Goal: Task Accomplishment & Management: Manage account settings

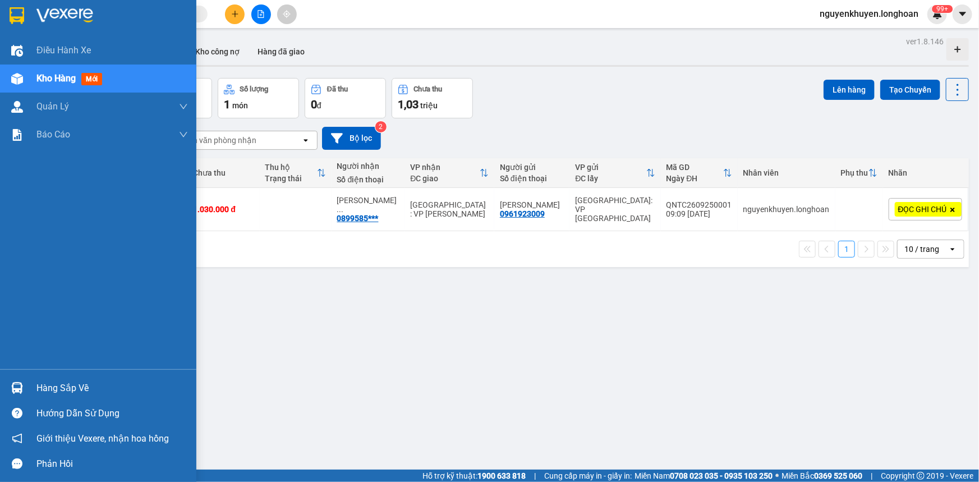
click at [50, 392] on div "Hàng sắp về" at bounding box center [111, 388] width 151 height 17
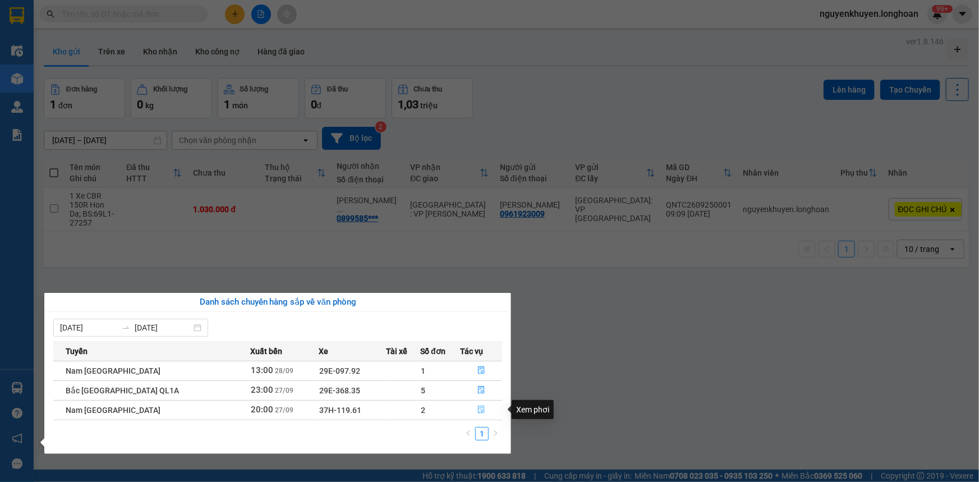
click at [481, 413] on icon "file-done" at bounding box center [481, 410] width 8 height 8
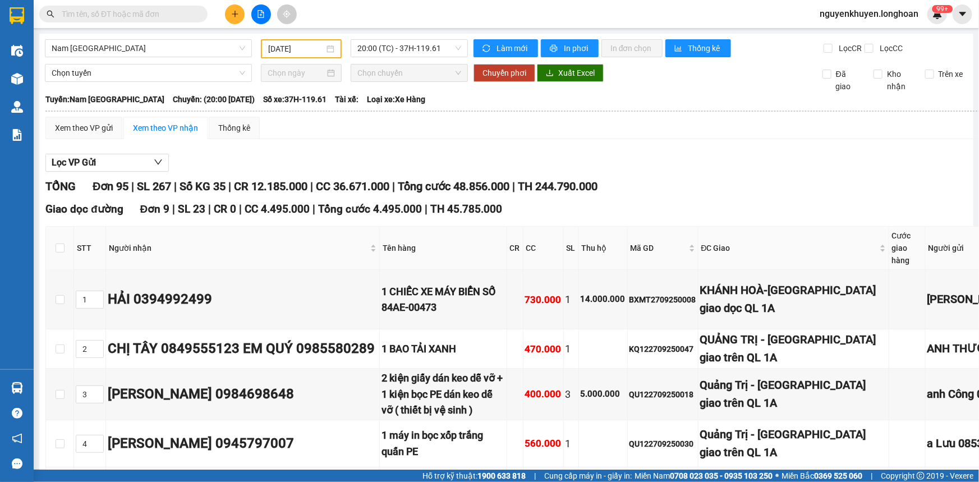
type input "[DATE]"
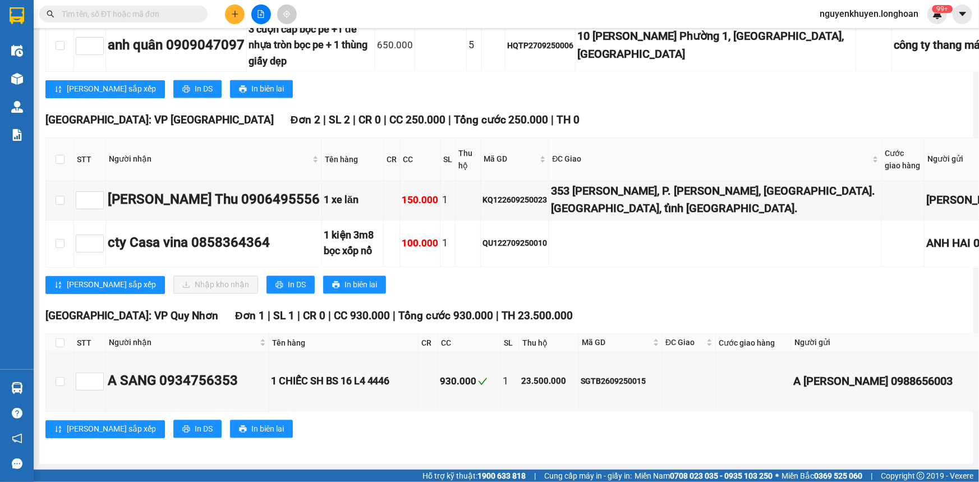
scroll to position [7599, 0]
click at [288, 291] on span "In DS" at bounding box center [297, 285] width 18 height 12
click at [56, 164] on input "checkbox" at bounding box center [60, 159] width 9 height 9
checkbox input "true"
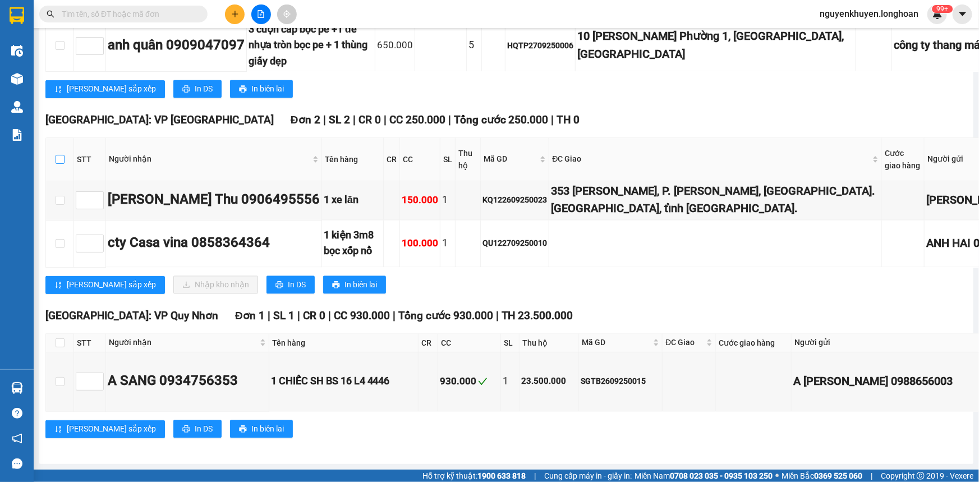
checkbox input "true"
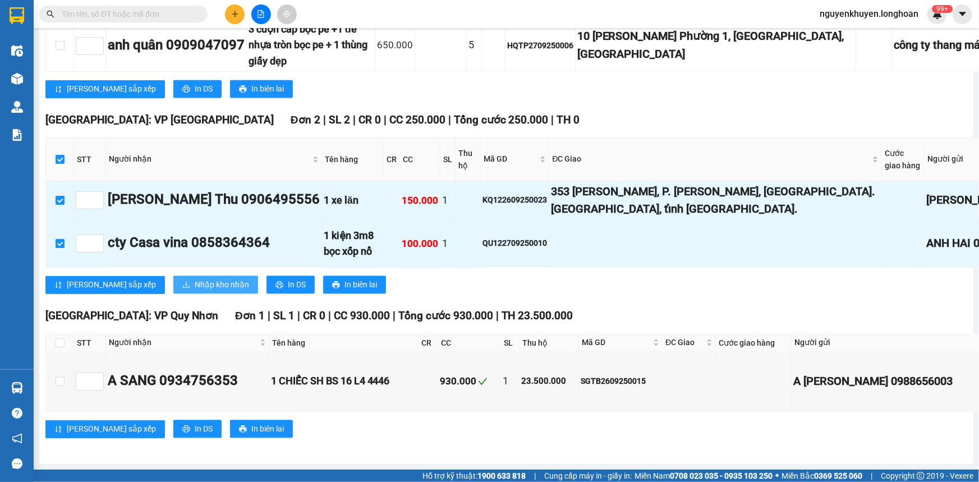
click at [195, 291] on span "Nhập kho nhận" at bounding box center [222, 285] width 54 height 12
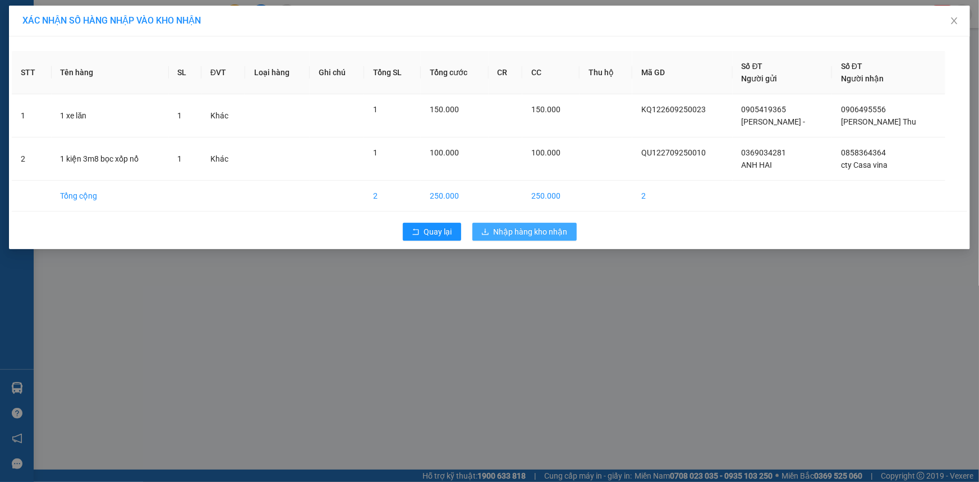
click at [494, 229] on span "Nhập hàng kho nhận" at bounding box center [531, 231] width 74 height 12
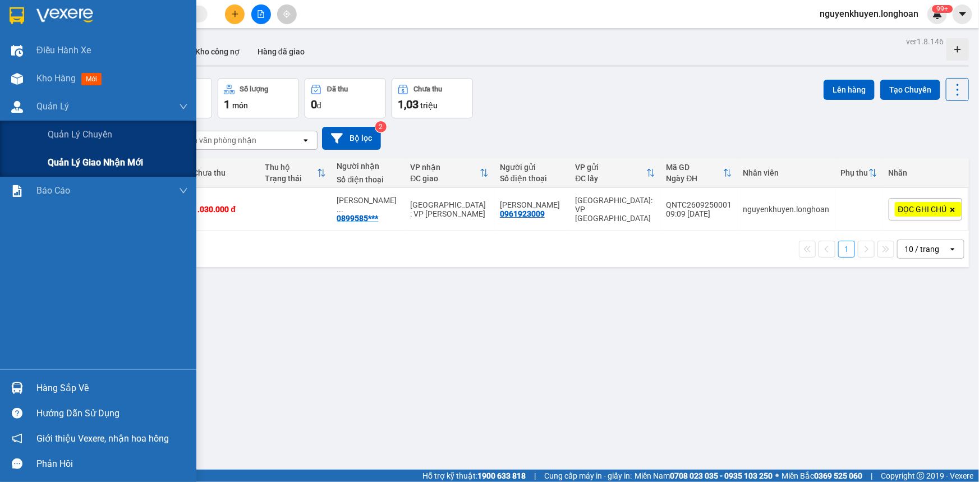
click at [112, 159] on span "Quản lý giao nhận mới" at bounding box center [95, 162] width 95 height 14
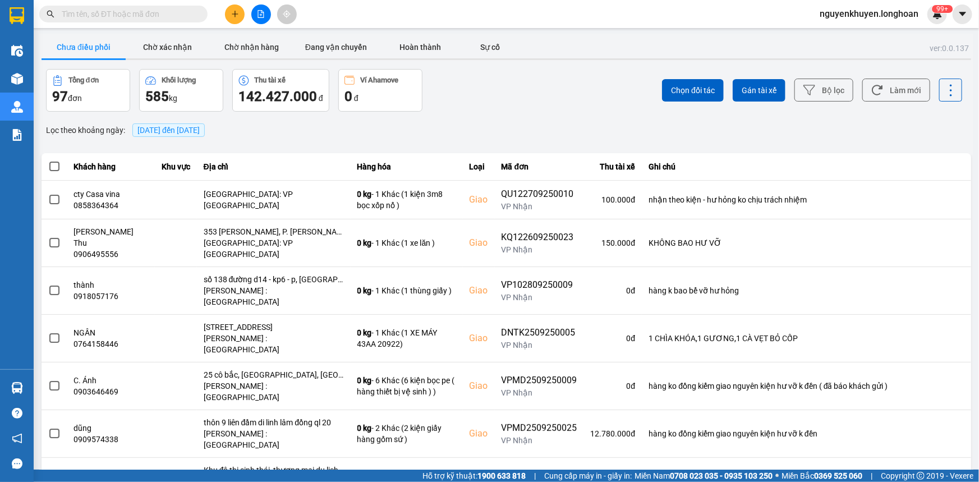
click at [152, 128] on span "[DATE] đến [DATE]" at bounding box center [168, 130] width 62 height 9
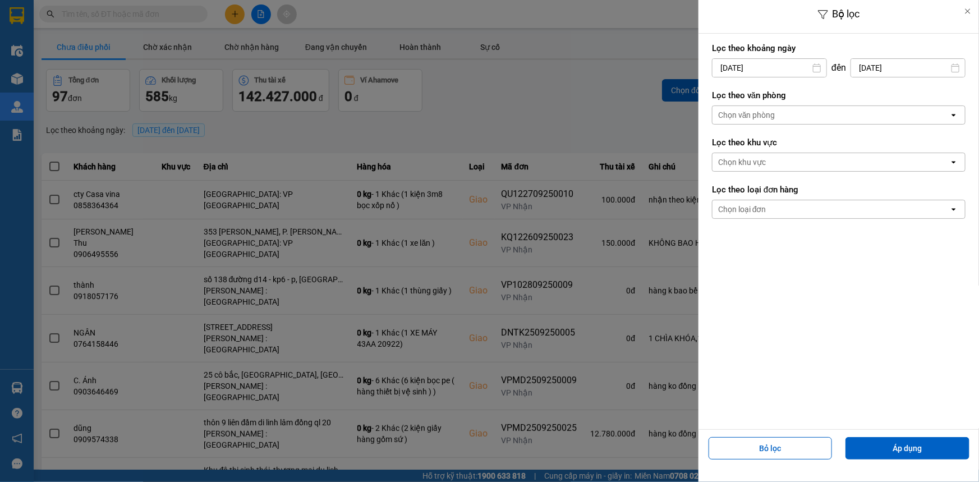
click at [776, 115] on div "Chọn văn phòng" at bounding box center [830, 115] width 237 height 18
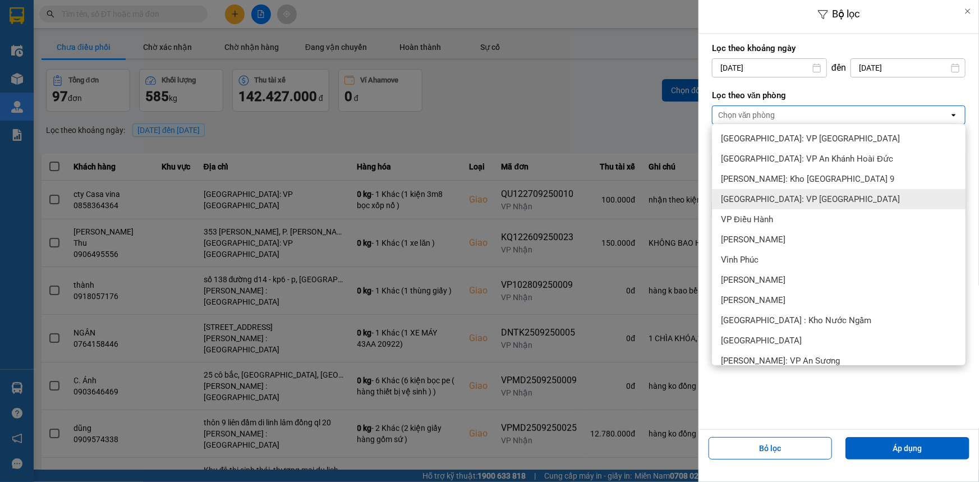
click at [770, 196] on span "[GEOGRAPHIC_DATA]: VP [GEOGRAPHIC_DATA]" at bounding box center [810, 199] width 179 height 11
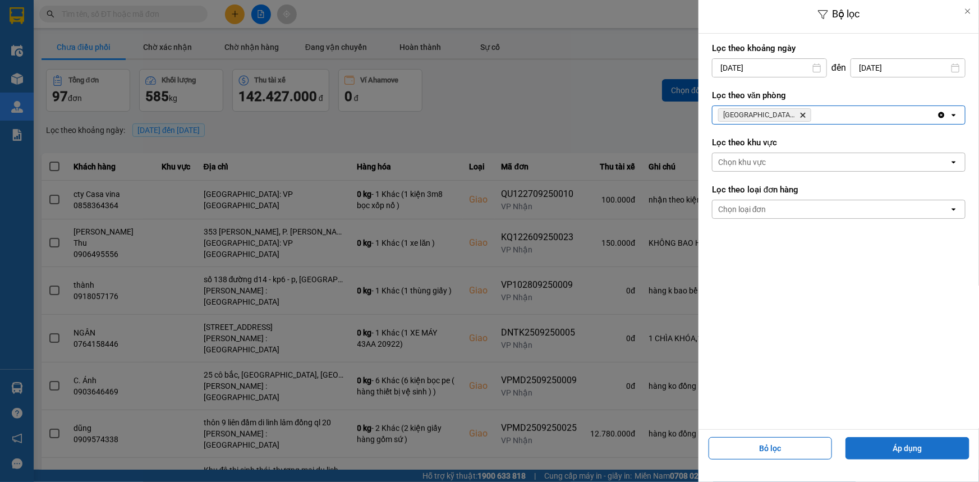
click at [947, 449] on button "Áp dụng" at bounding box center [907, 448] width 124 height 22
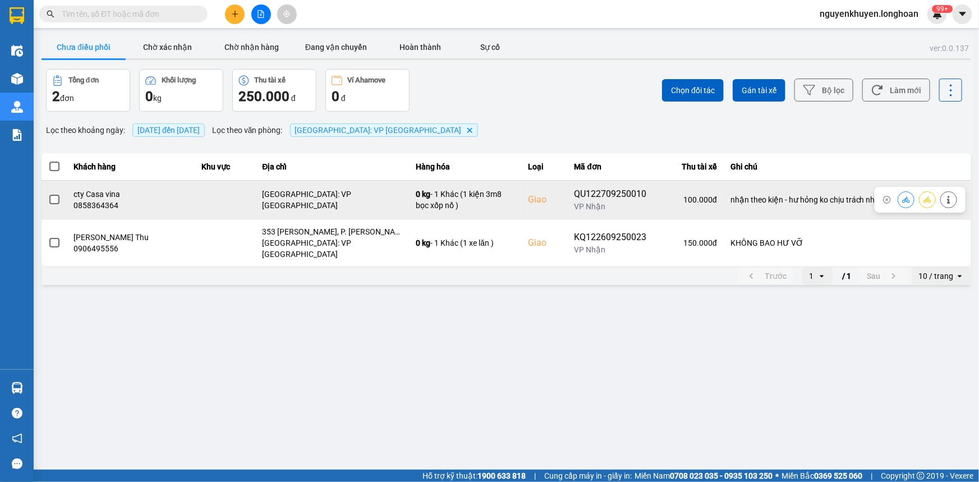
click at [55, 199] on span at bounding box center [54, 200] width 10 height 10
click at [48, 194] on input "checkbox" at bounding box center [48, 194] width 0 height 0
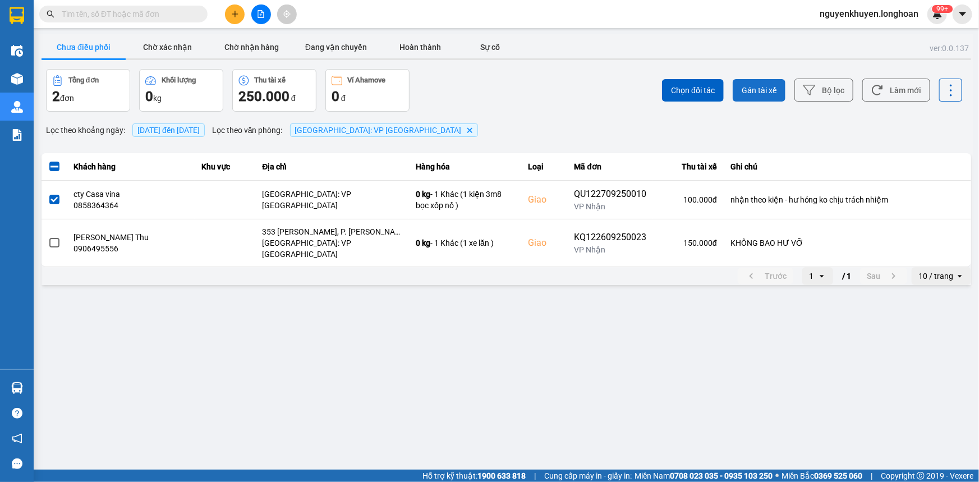
click at [749, 82] on button "Gán tài xế" at bounding box center [759, 90] width 53 height 22
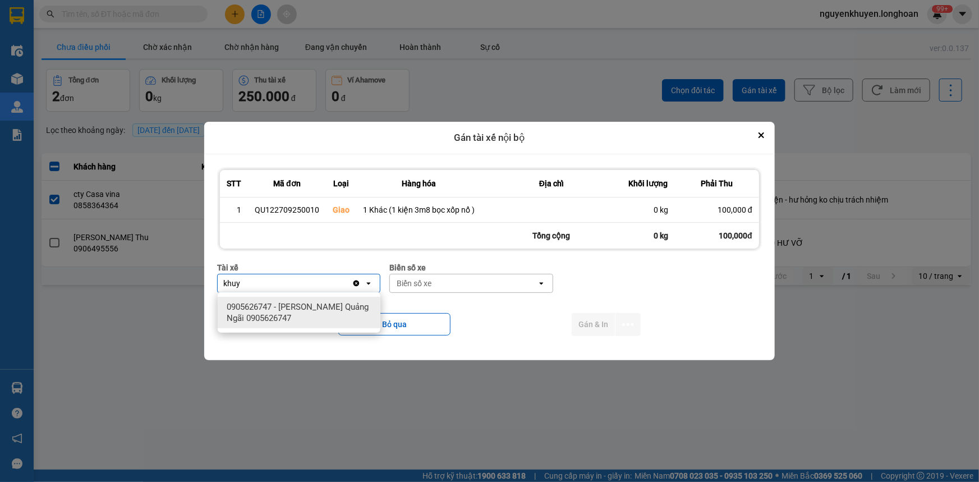
type input "khuy"
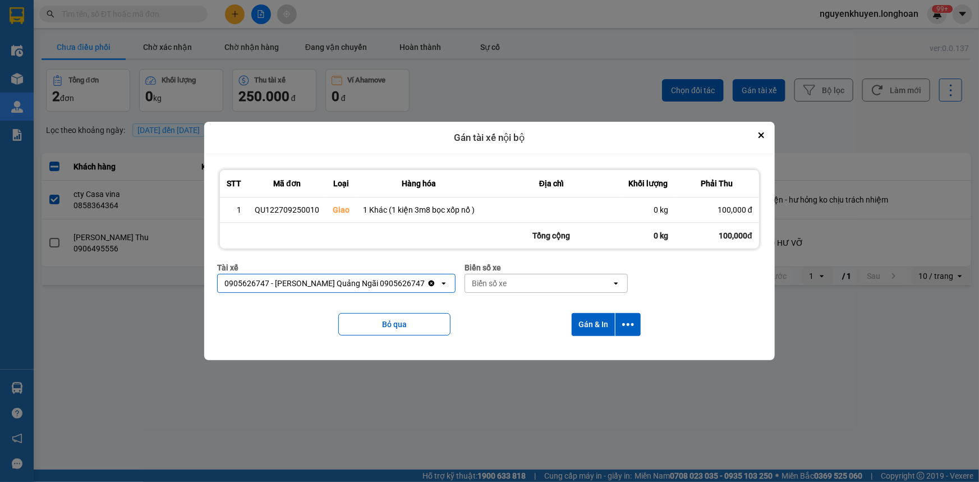
click at [491, 282] on div "Biển số xe" at bounding box center [489, 283] width 35 height 11
type input "92"
click at [594, 325] on button "Gán & In" at bounding box center [593, 324] width 43 height 23
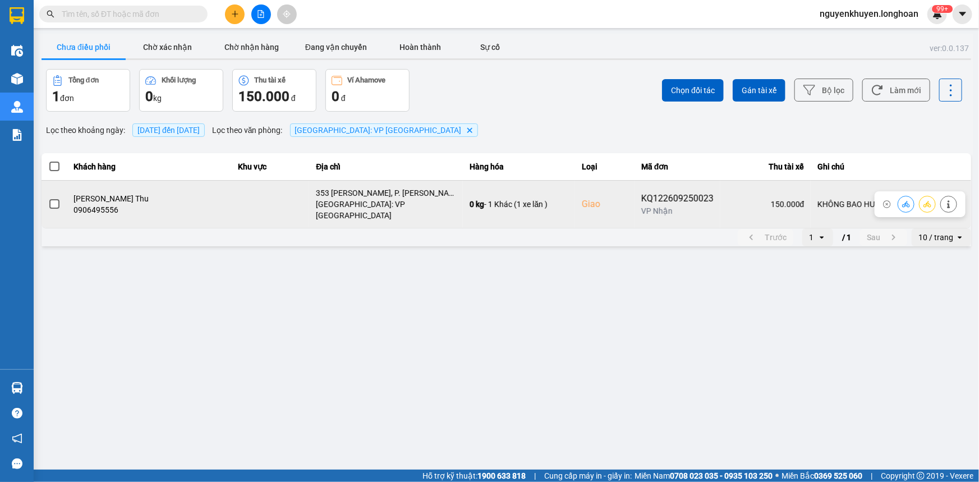
click at [56, 199] on span at bounding box center [54, 204] width 10 height 10
click at [48, 198] on input "checkbox" at bounding box center [48, 198] width 0 height 0
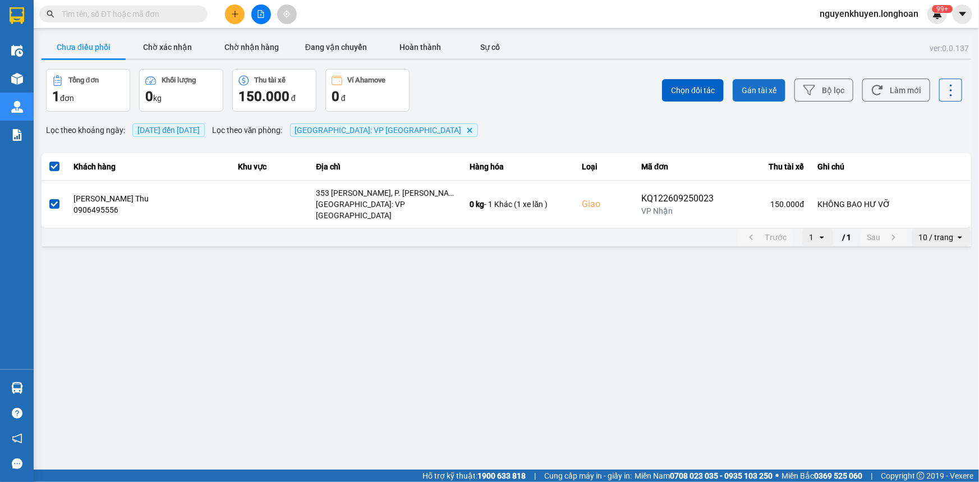
click at [756, 91] on span "Gán tài xế" at bounding box center [759, 90] width 35 height 11
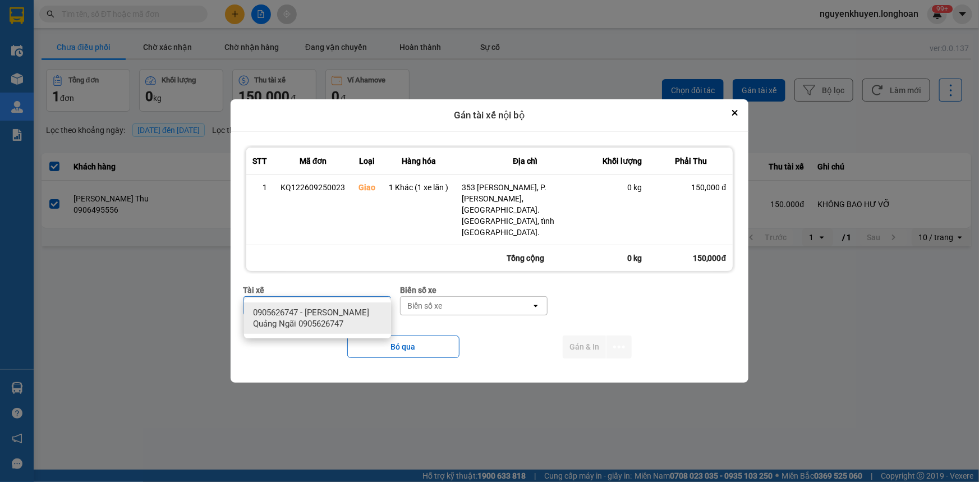
type input "khuy"
click at [320, 319] on span "0905626747 - [PERSON_NAME] Quảng Ngãi 0905626747" at bounding box center [319, 318] width 133 height 22
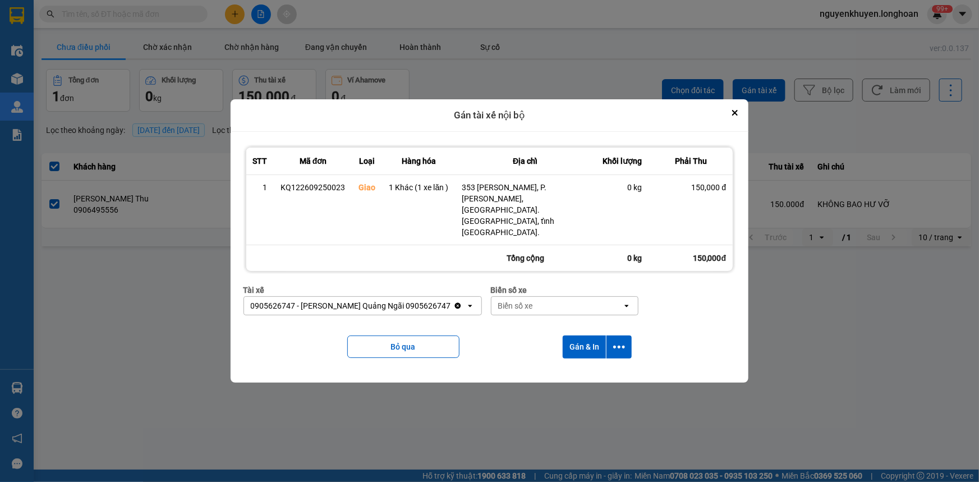
click at [550, 297] on div "Biển số xe" at bounding box center [556, 306] width 131 height 18
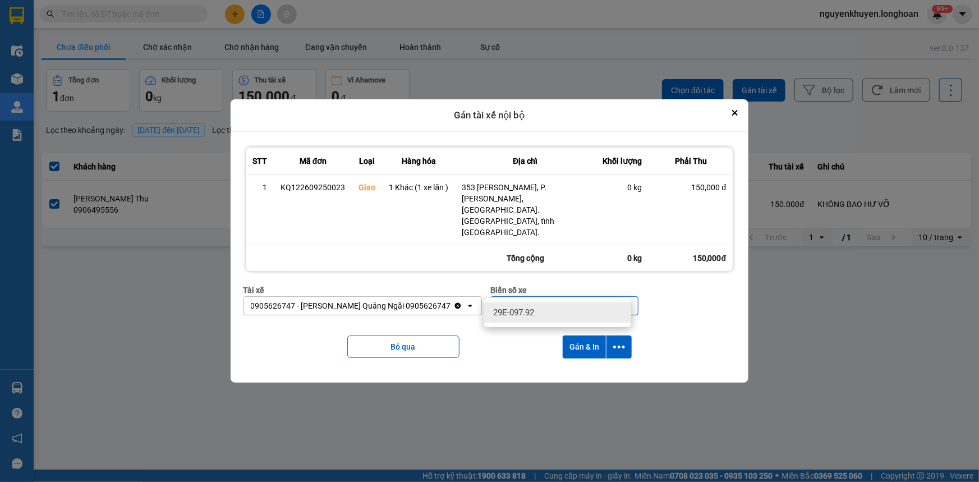
type input "92"
click at [551, 324] on ul "29E-097.92" at bounding box center [557, 312] width 147 height 29
click at [551, 310] on div "29E-097.92" at bounding box center [557, 312] width 147 height 20
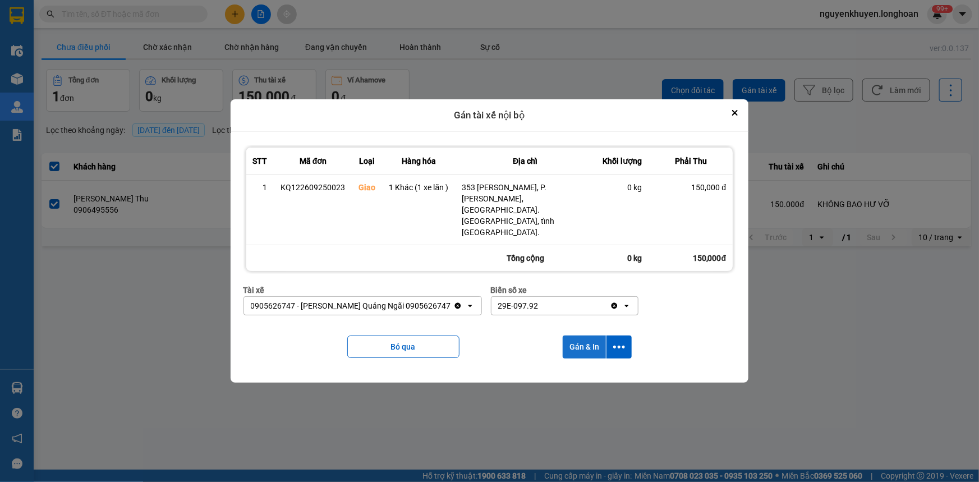
click at [588, 335] on button "Gán & In" at bounding box center [584, 346] width 43 height 23
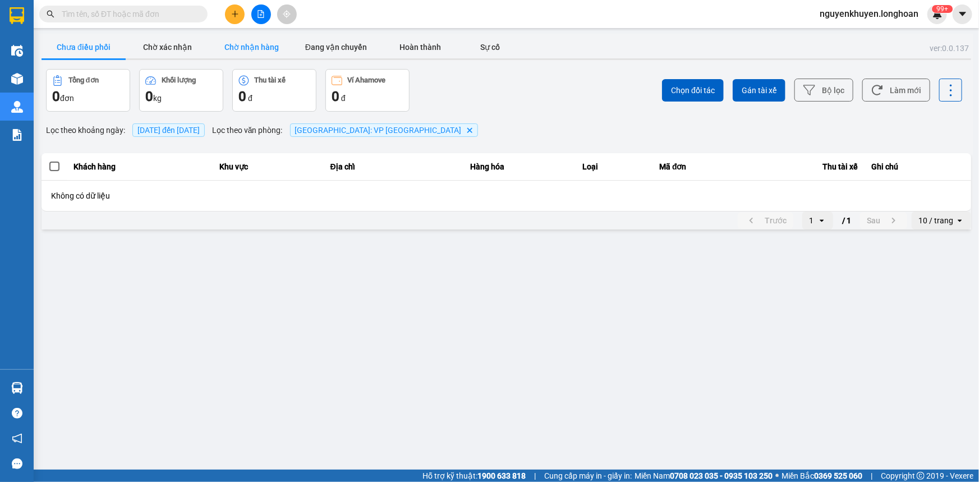
click at [243, 39] on button "Chờ nhận hàng" at bounding box center [252, 47] width 84 height 22
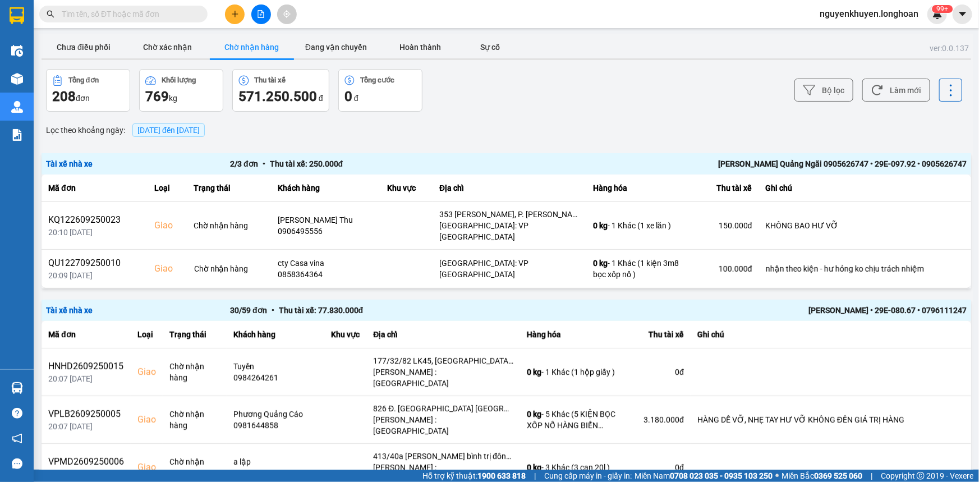
click at [200, 126] on span "[DATE] đến [DATE]" at bounding box center [168, 130] width 62 height 9
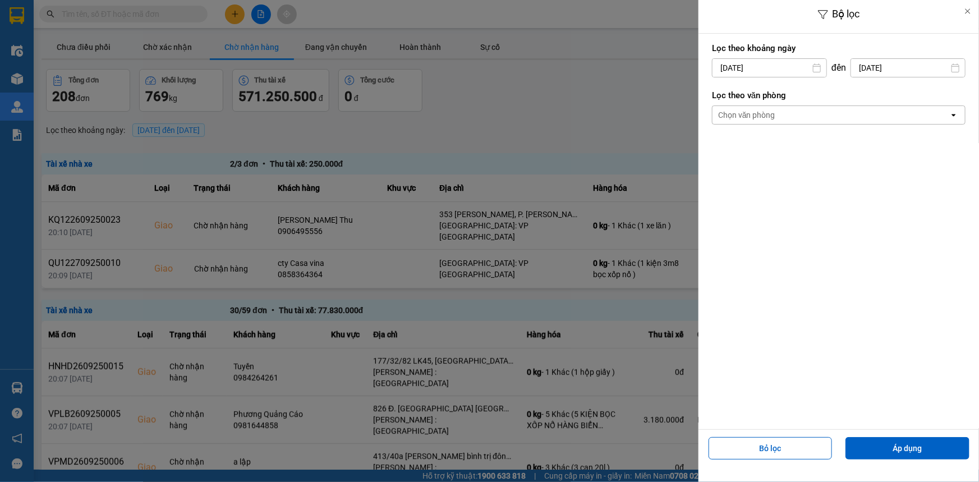
click at [836, 114] on div "Chọn văn phòng" at bounding box center [830, 115] width 237 height 18
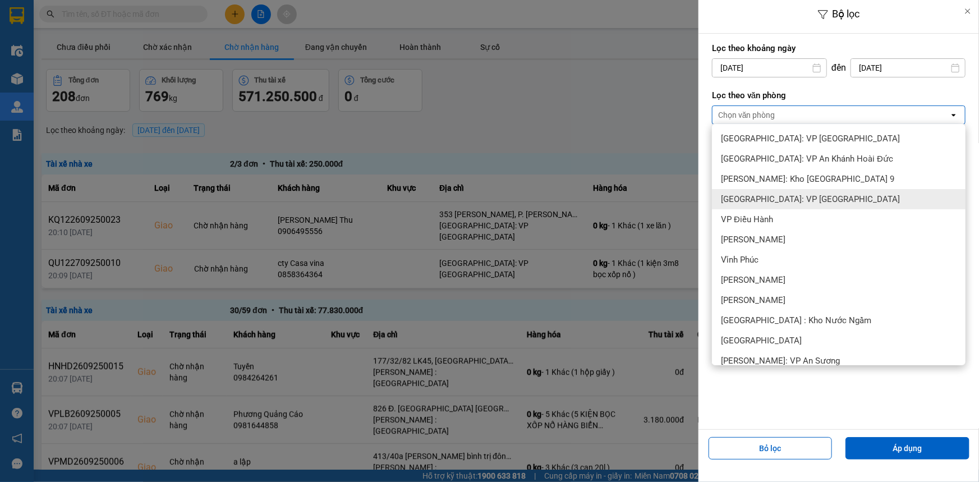
click at [811, 194] on span "[GEOGRAPHIC_DATA]: VP [GEOGRAPHIC_DATA]" at bounding box center [810, 199] width 179 height 11
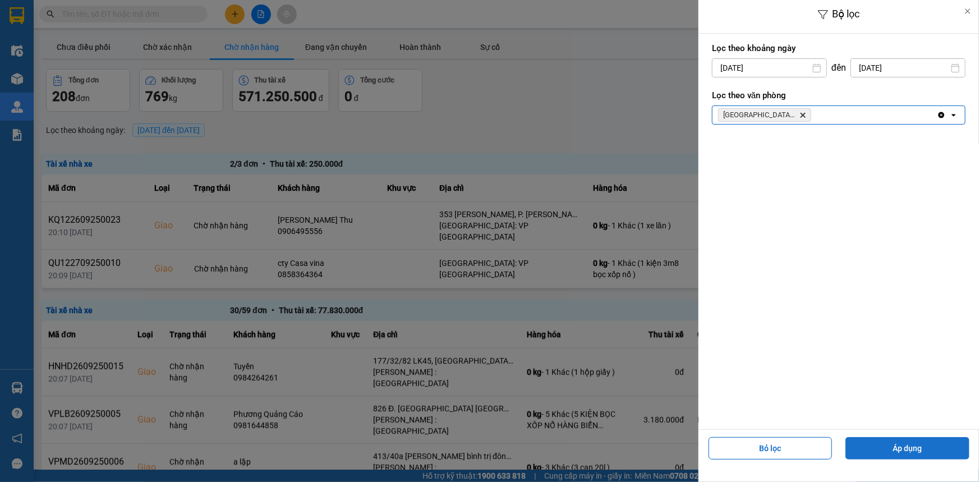
click at [914, 453] on button "Áp dụng" at bounding box center [907, 448] width 124 height 22
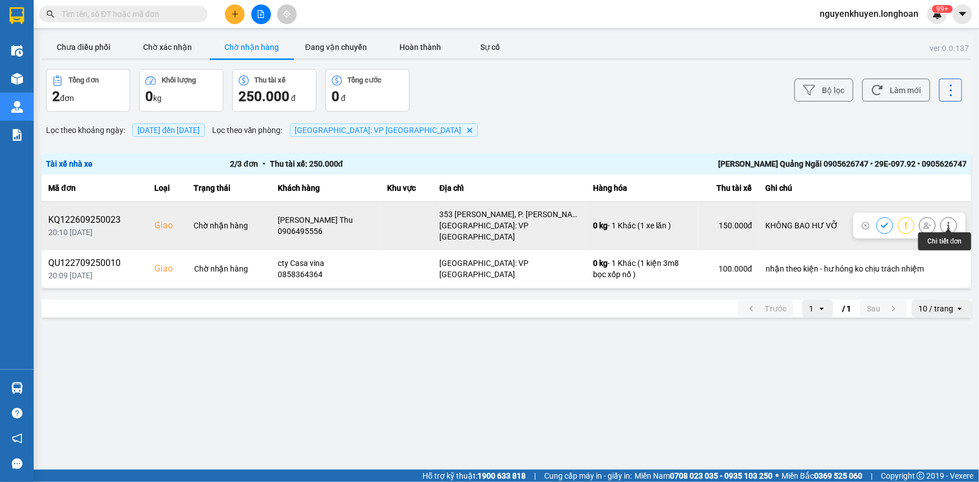
click at [951, 223] on icon at bounding box center [949, 226] width 8 height 8
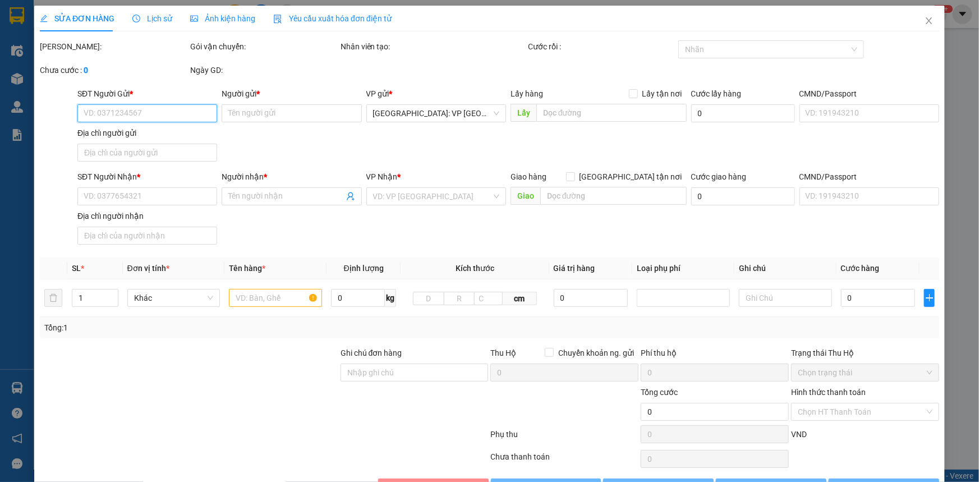
type input "0905419365"
type input "[PERSON_NAME] -"
checkbox input "true"
type input "Số 1 [PERSON_NAME], P. [GEOGRAPHIC_DATA] - Căn hộ Feliz en vista - ghé cổng số …"
type input "0906495556"
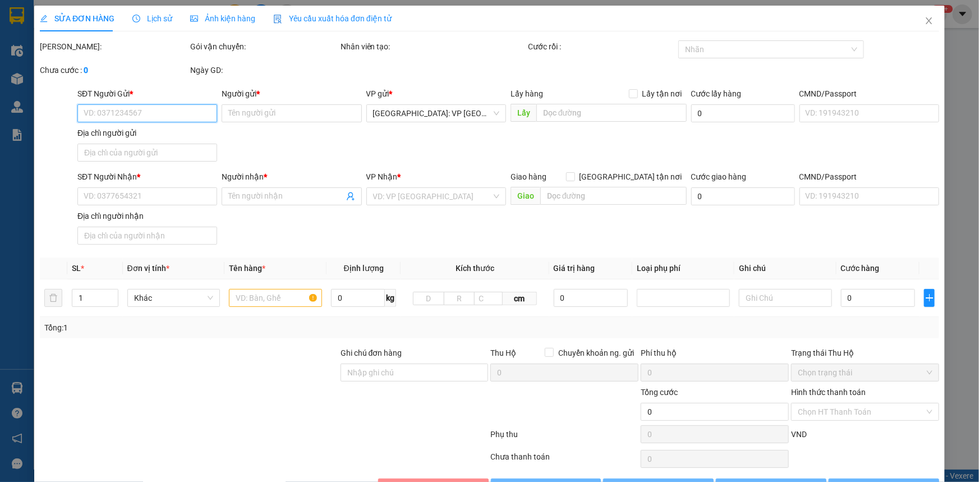
type input "[PERSON_NAME] Thu"
checkbox input "true"
type input "353 [PERSON_NAME], P. [PERSON_NAME], [GEOGRAPHIC_DATA]. [GEOGRAPHIC_DATA], tỉnh…"
type input "KHÔNG BAO HƯ VỠ"
type input "150.000"
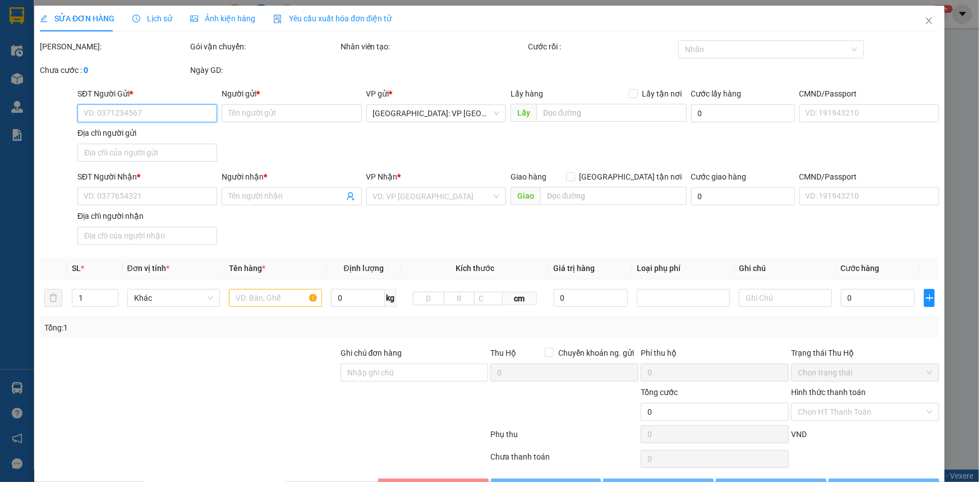
type input "150.000"
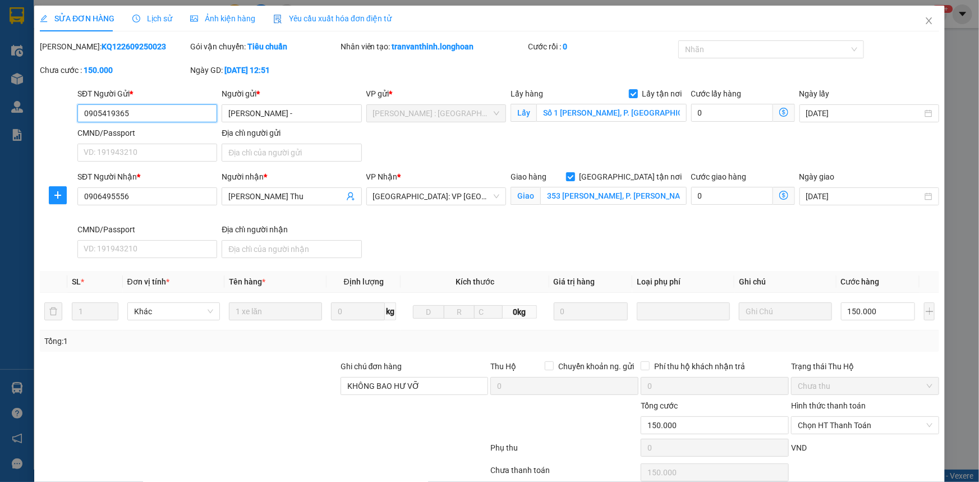
scroll to position [35, 0]
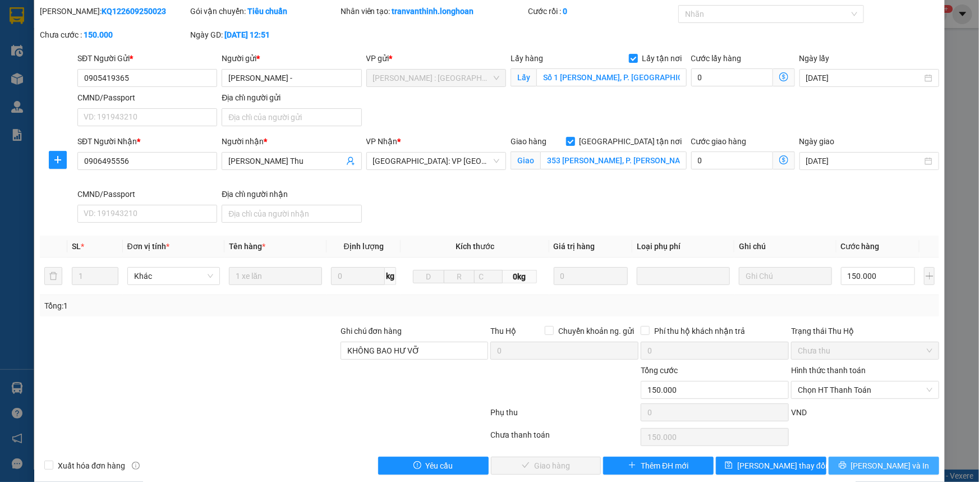
click at [846, 462] on icon "printer" at bounding box center [843, 465] width 8 height 8
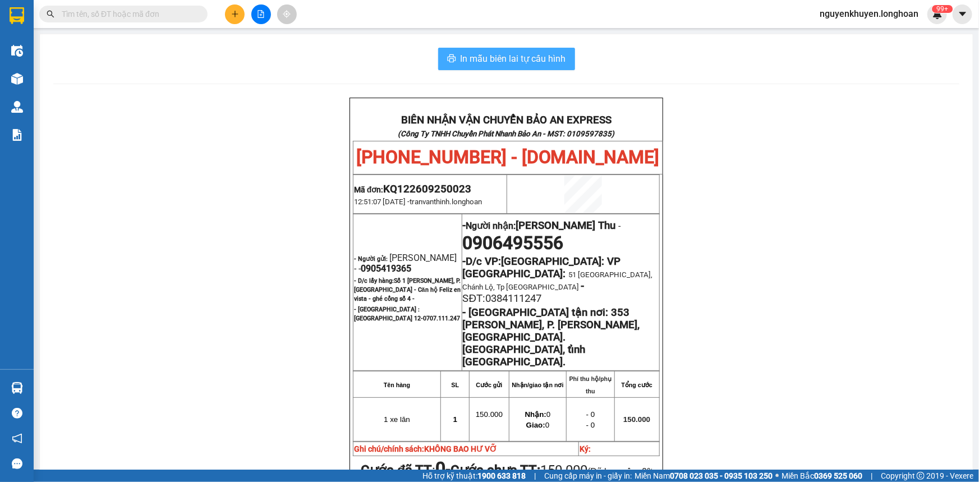
click at [551, 60] on span "In mẫu biên lai tự cấu hình" at bounding box center [513, 59] width 105 height 14
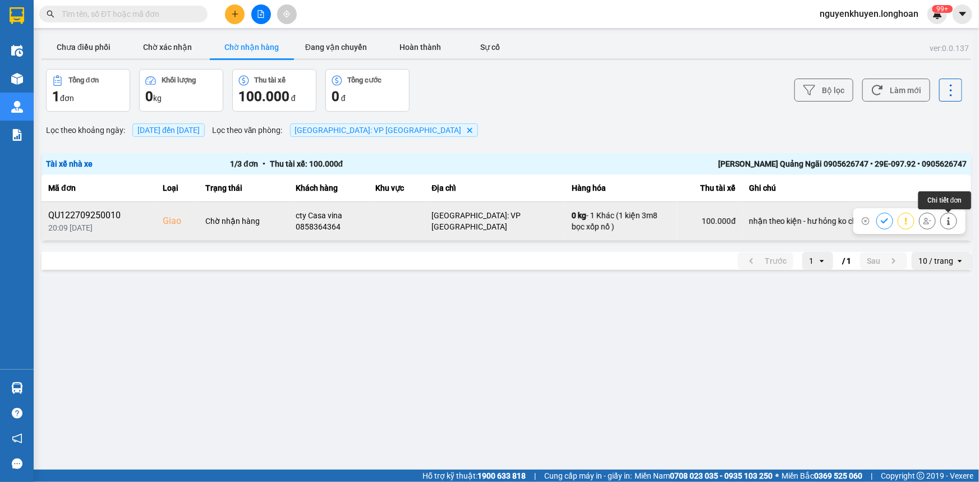
click at [952, 222] on icon at bounding box center [949, 221] width 8 height 8
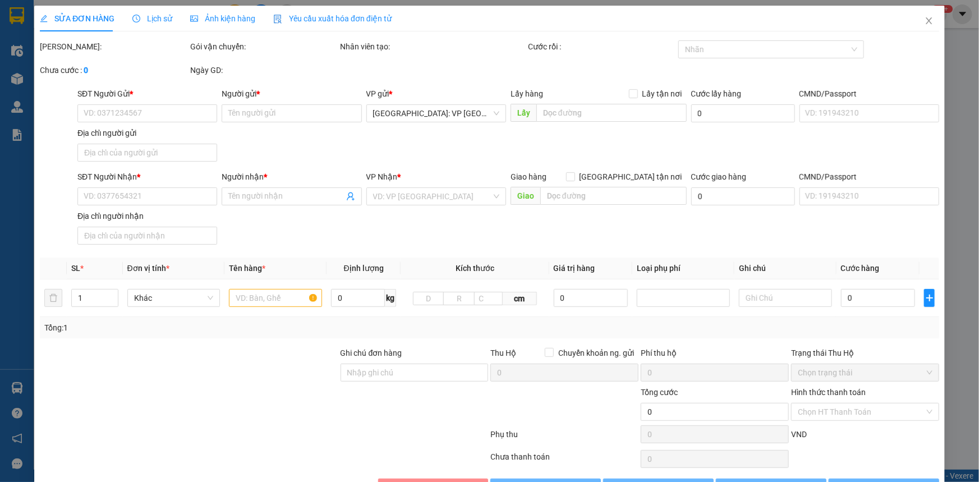
type input "0369034281"
type input "ANH HAI"
type input "0858364364"
type input "cty Casa vina"
type input "nhận theo kiện - hư hỏng ko chịu trách nhiệm"
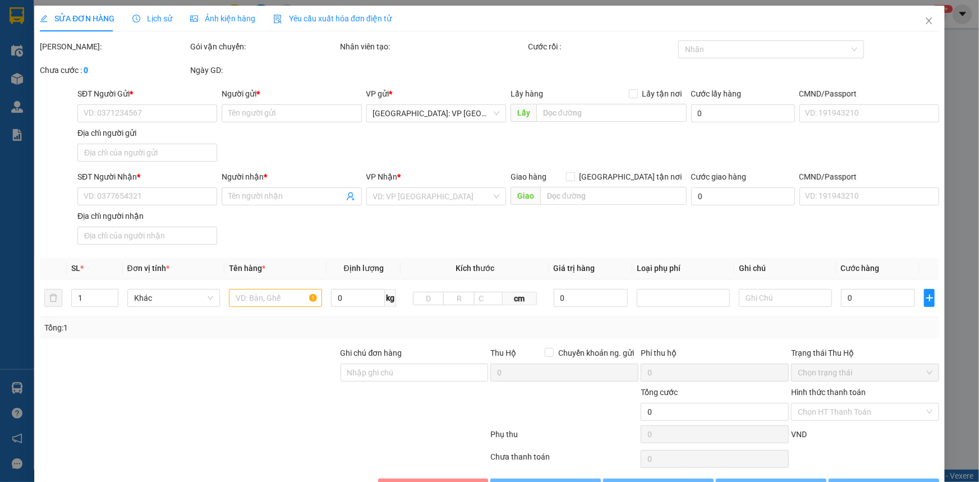
type input "100.000"
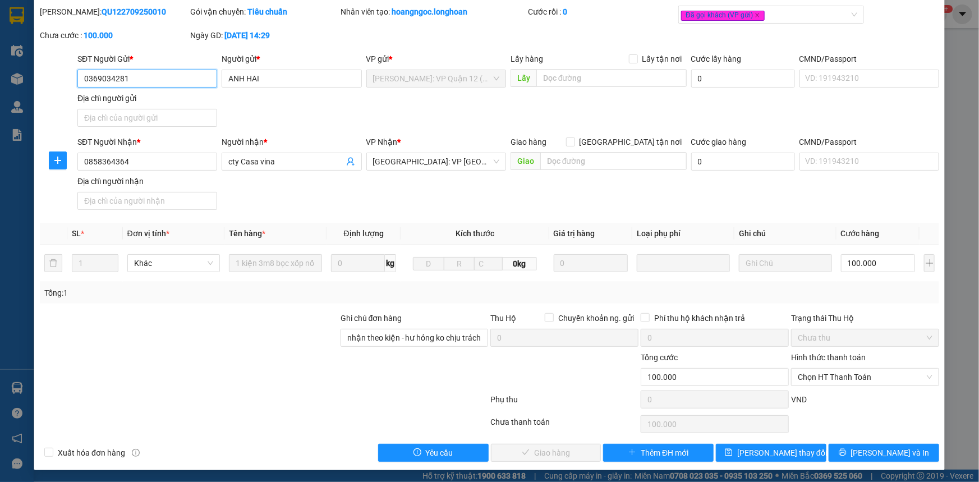
scroll to position [35, 0]
click at [883, 454] on span "[PERSON_NAME] và In" at bounding box center [890, 452] width 79 height 12
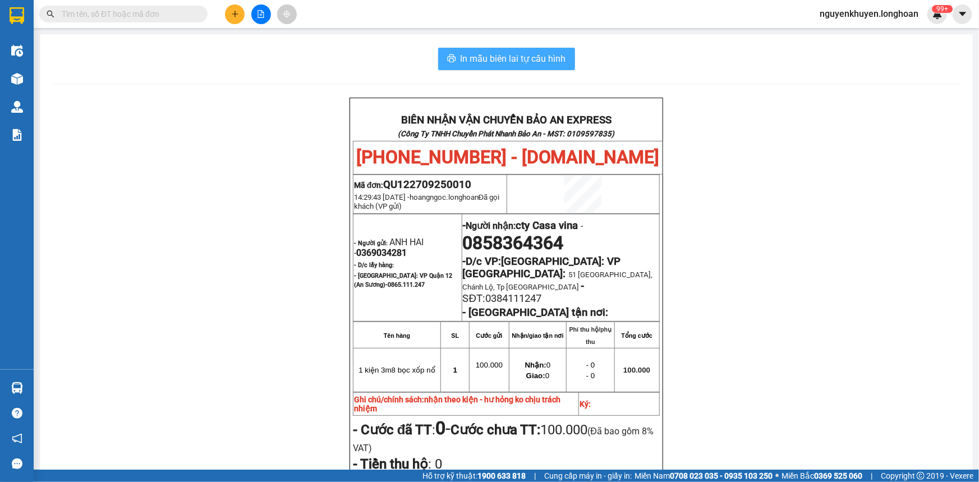
click at [555, 59] on span "In mẫu biên lai tự cấu hình" at bounding box center [513, 59] width 105 height 14
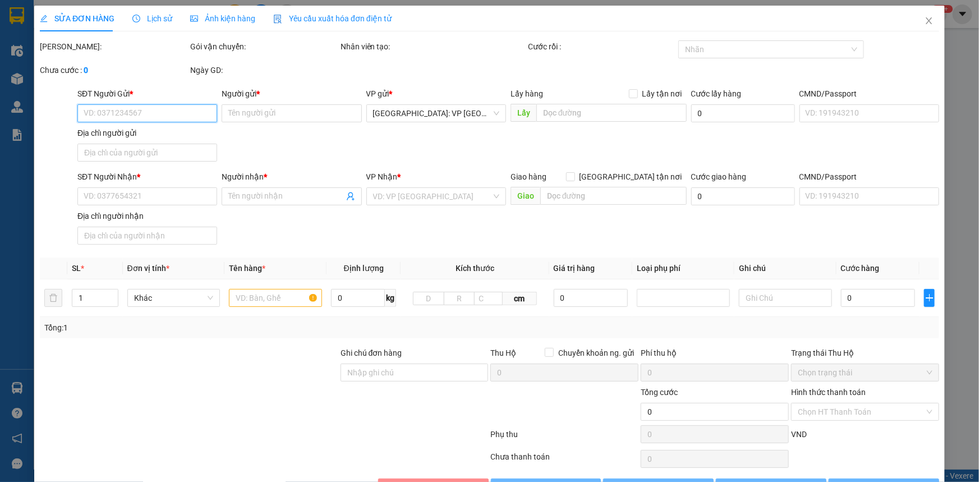
type input "0369034281"
type input "ANH HAI"
type input "0858364364"
type input "cty Casa vina"
type input "nhận theo kiện - hư hỏng ko chịu trách nhiệm"
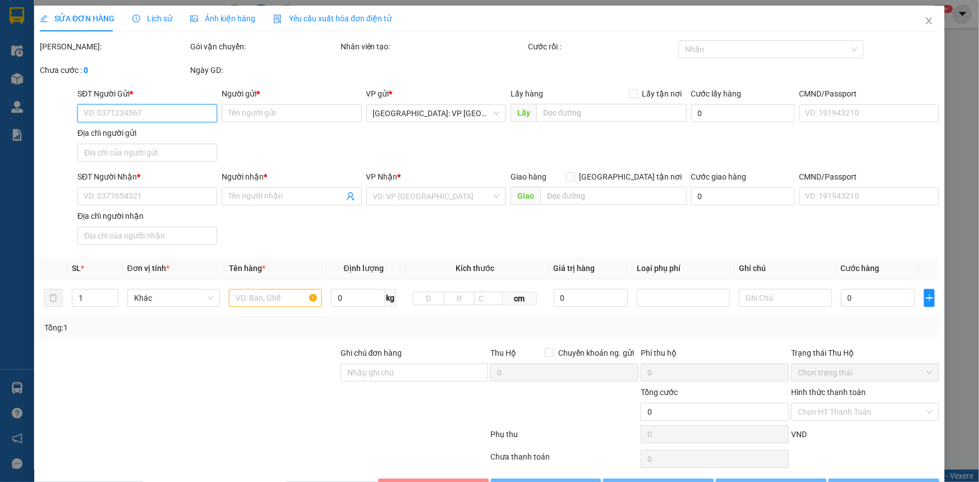
type input "100.000"
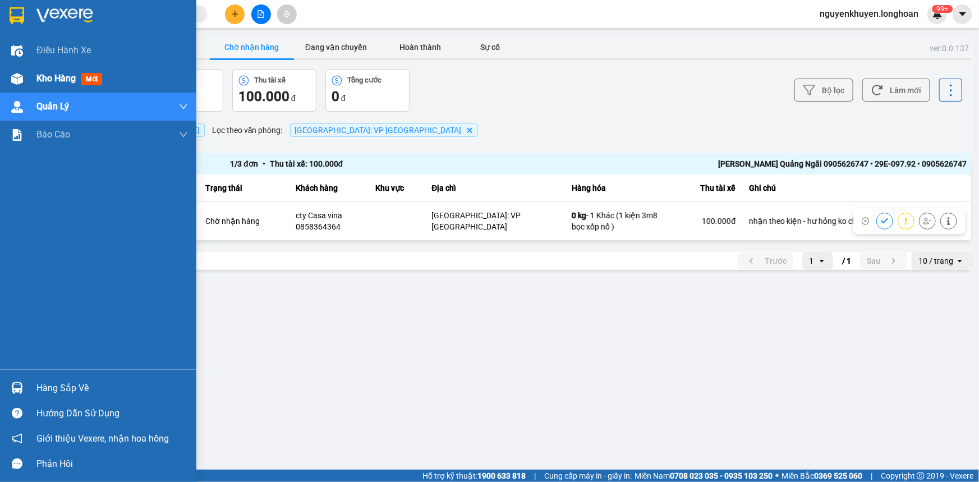
click at [62, 80] on span "Kho hàng" at bounding box center [55, 78] width 39 height 11
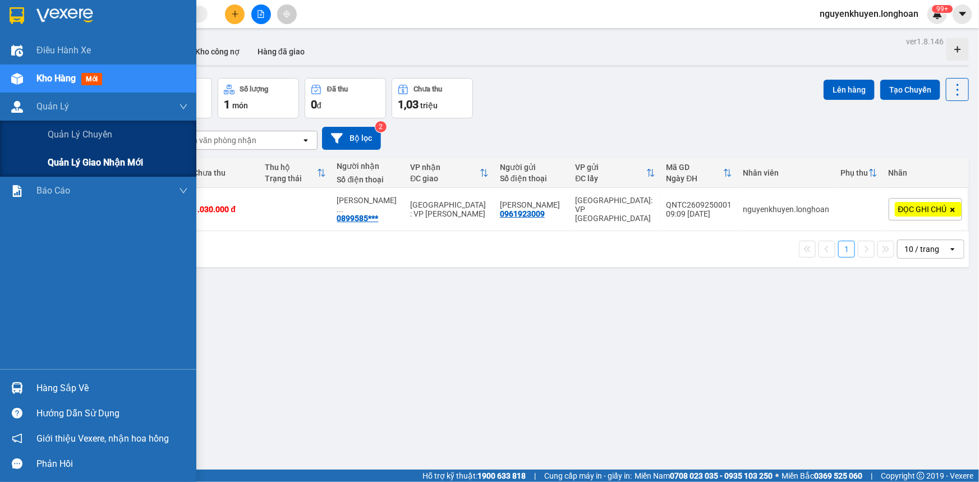
click at [99, 163] on span "Quản lý giao nhận mới" at bounding box center [95, 162] width 95 height 14
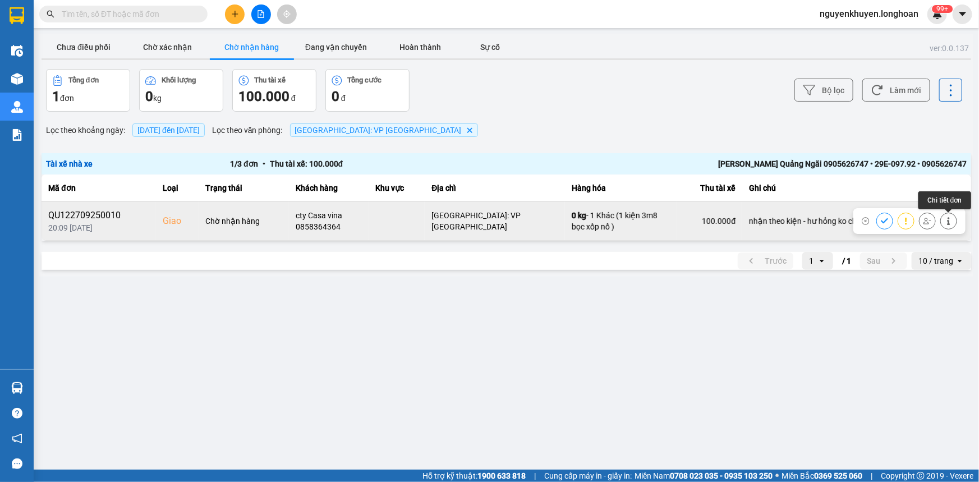
click at [947, 222] on icon at bounding box center [949, 221] width 8 height 8
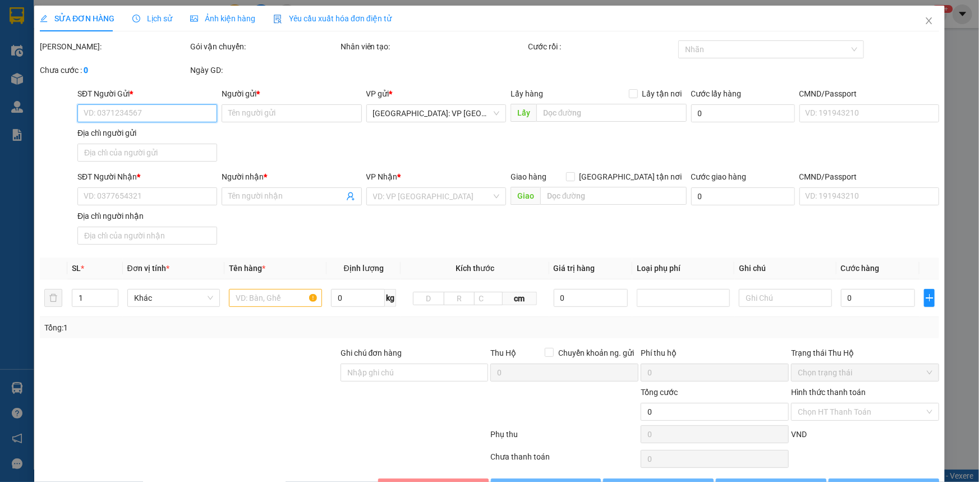
type input "0369034281"
type input "ANH HAI"
type input "0858364364"
type input "cty Casa vina"
type input "nhận theo kiện - hư hỏng ko chịu trách nhiệm"
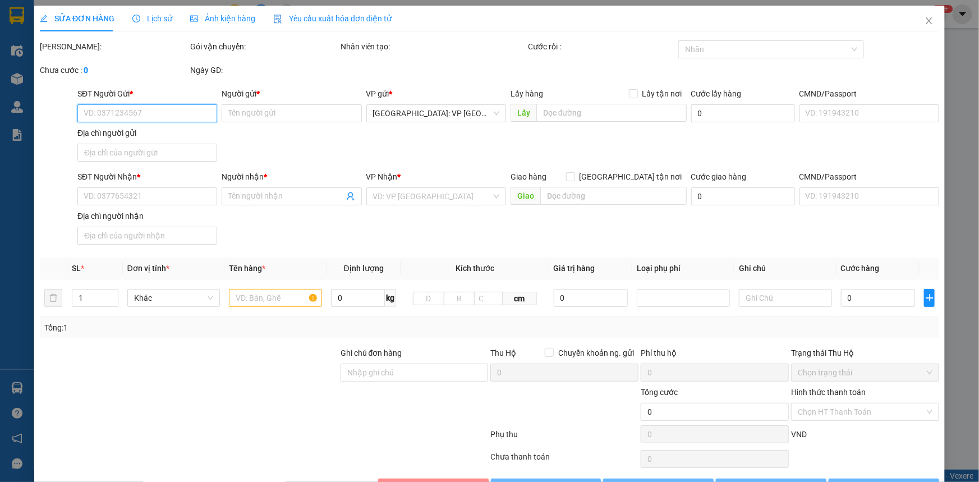
type input "100.000"
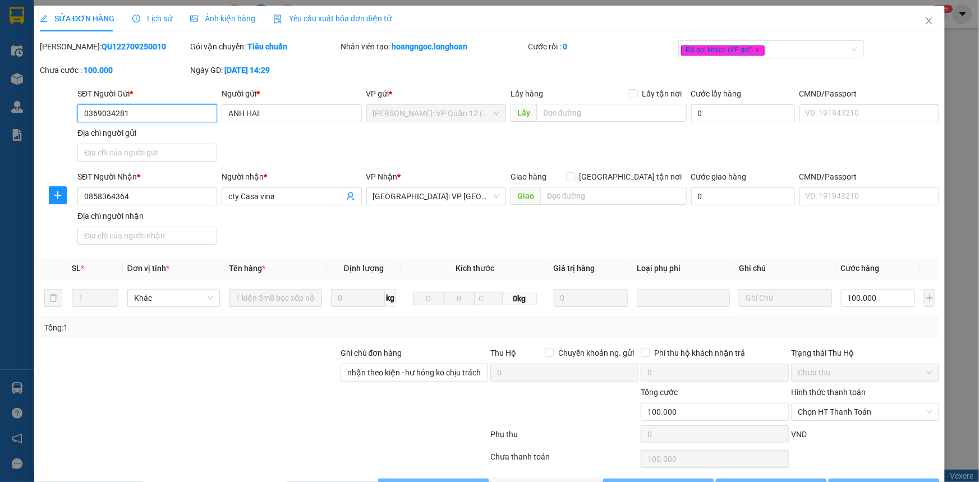
scroll to position [35, 0]
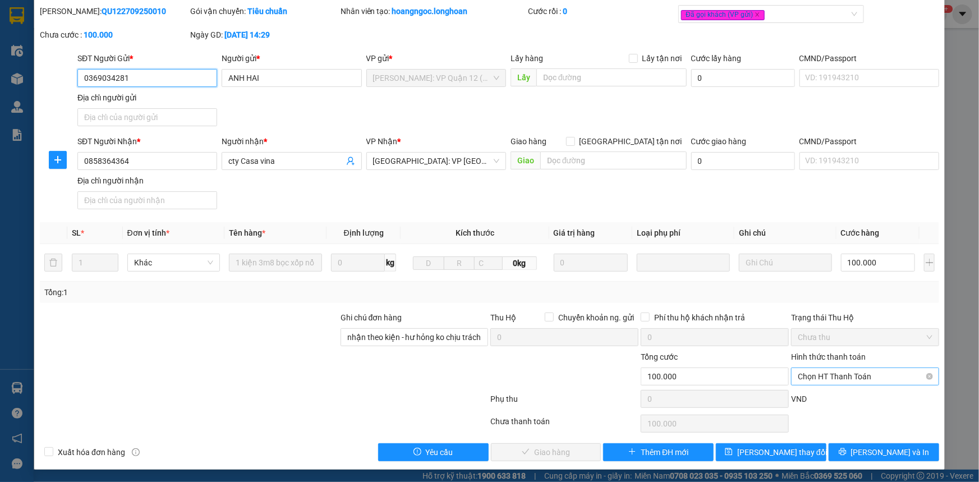
click at [871, 378] on span "Chọn HT Thanh Toán" at bounding box center [865, 376] width 135 height 17
click at [897, 187] on div "SĐT Người Nhận * 0858364364 Người nhận * cty Casa vina VP Nhận * [GEOGRAPHIC_DA…" at bounding box center [508, 174] width 866 height 79
click at [882, 448] on span "[PERSON_NAME] và In" at bounding box center [890, 452] width 79 height 12
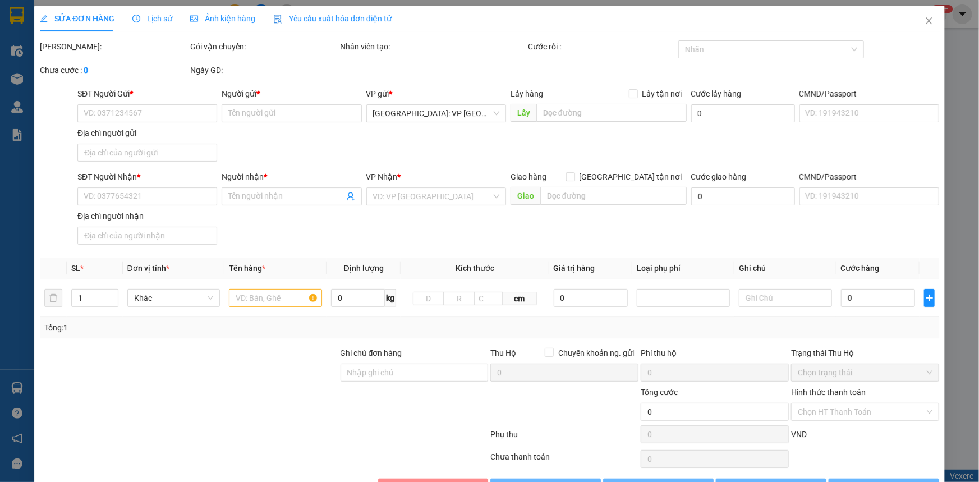
type input "0369034281"
type input "ANH HAI"
type input "0858364364"
type input "cty Casa vina"
type input "nhận theo kiện - hư hỏng ko chịu trách nhiệm"
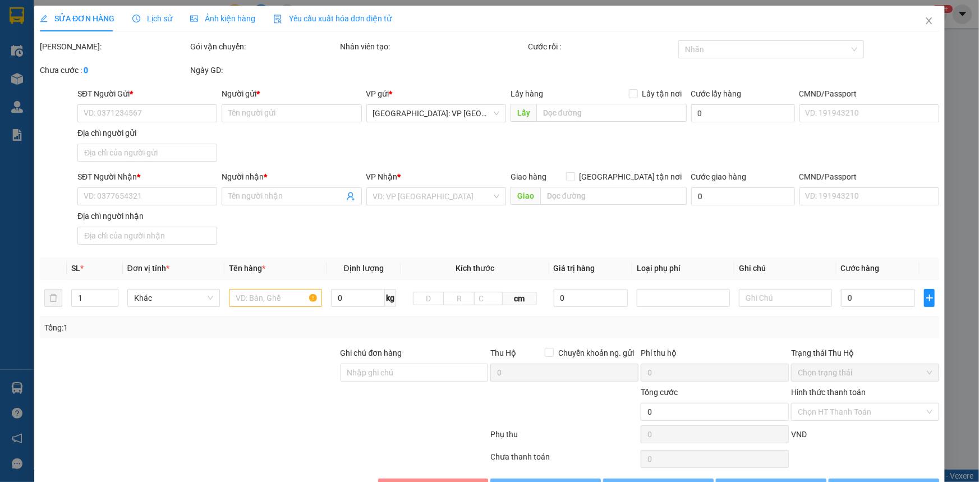
type input "100.000"
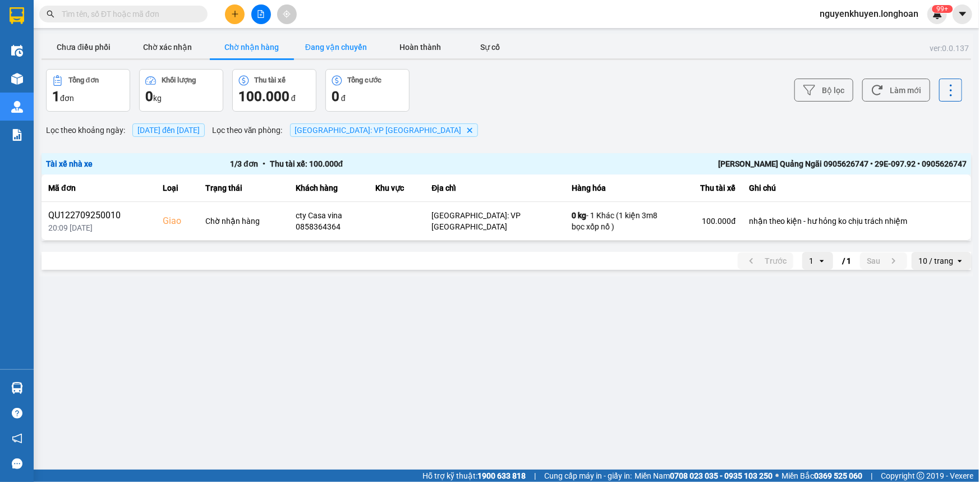
click at [341, 47] on button "Đang vận chuyển" at bounding box center [336, 47] width 84 height 22
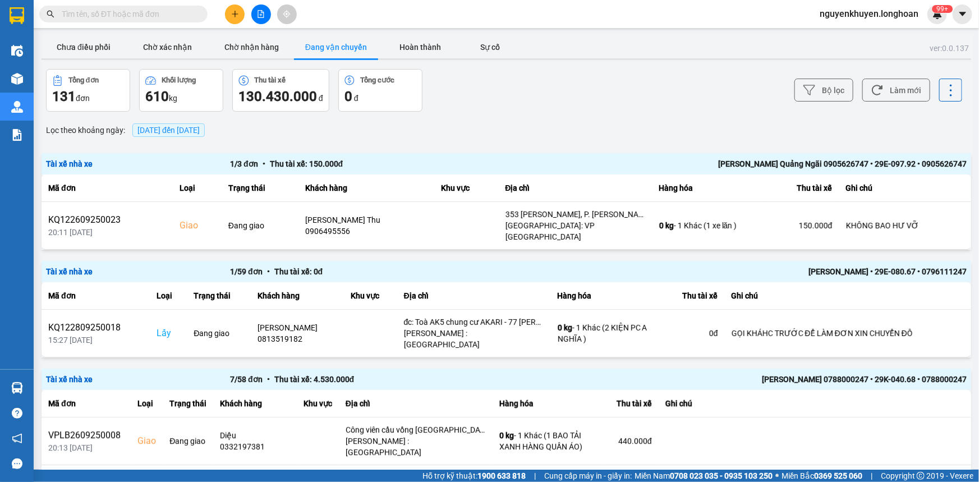
click at [196, 131] on span "[DATE] đến [DATE]" at bounding box center [168, 130] width 62 height 9
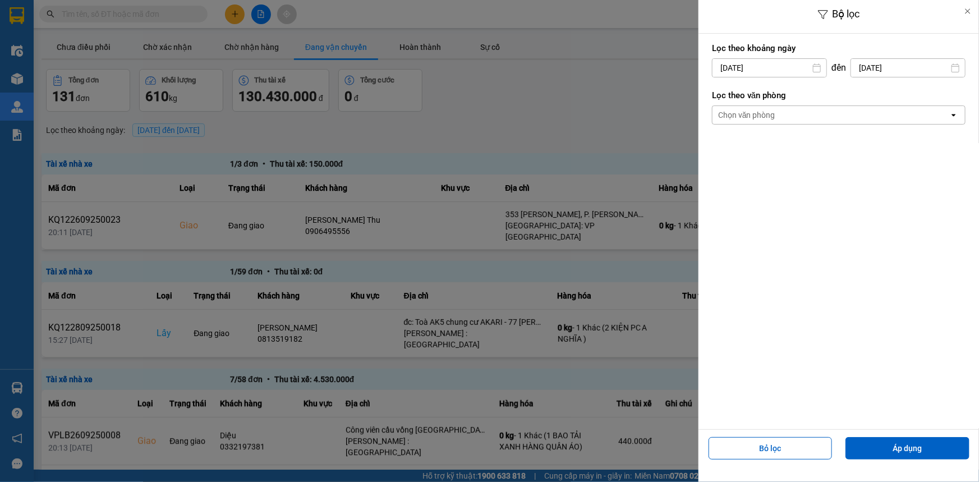
click at [777, 108] on div "Chọn văn phòng" at bounding box center [830, 115] width 237 height 18
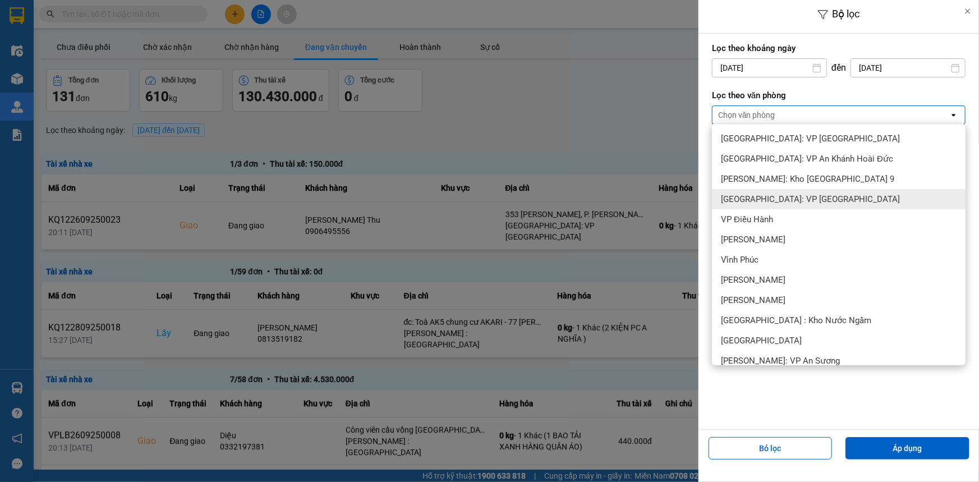
click at [819, 196] on span "[GEOGRAPHIC_DATA]: VP [GEOGRAPHIC_DATA]" at bounding box center [810, 199] width 179 height 11
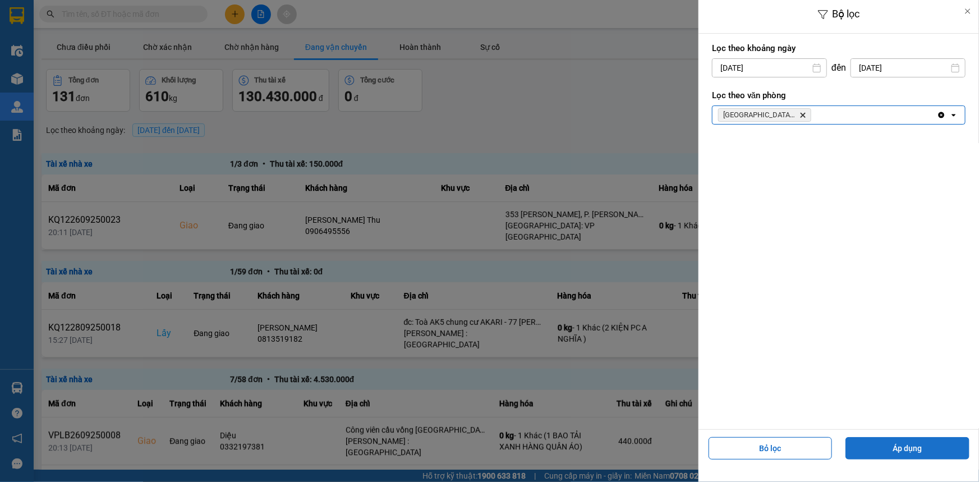
click at [901, 453] on button "Áp dụng" at bounding box center [907, 448] width 124 height 22
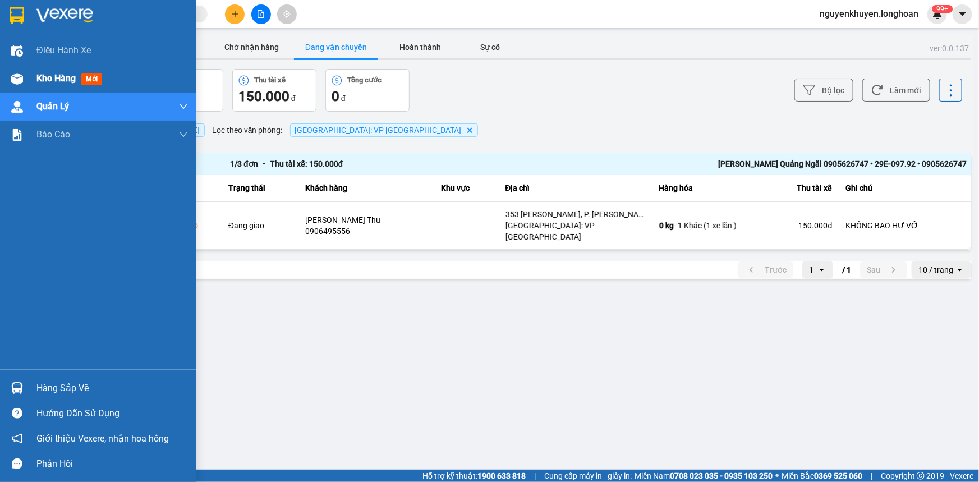
click at [63, 80] on span "Kho hàng" at bounding box center [55, 78] width 39 height 11
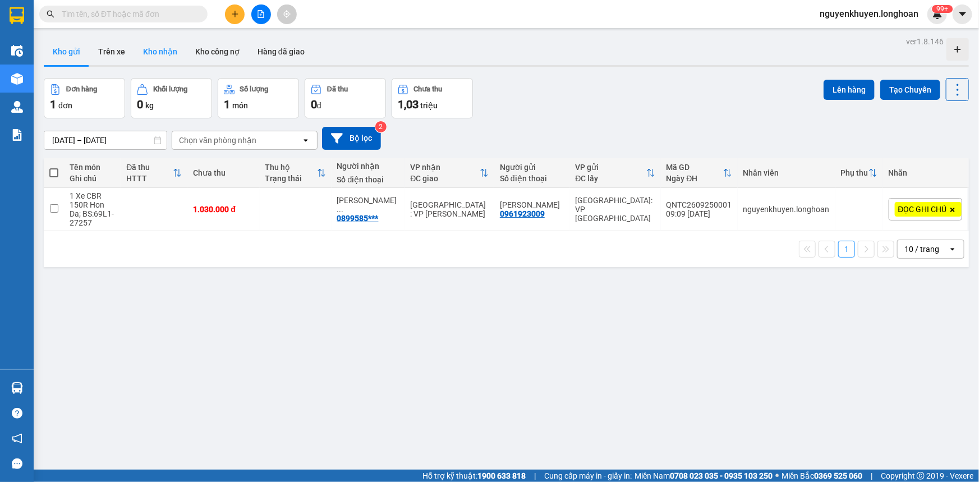
click at [161, 53] on button "Kho nhận" at bounding box center [160, 51] width 52 height 27
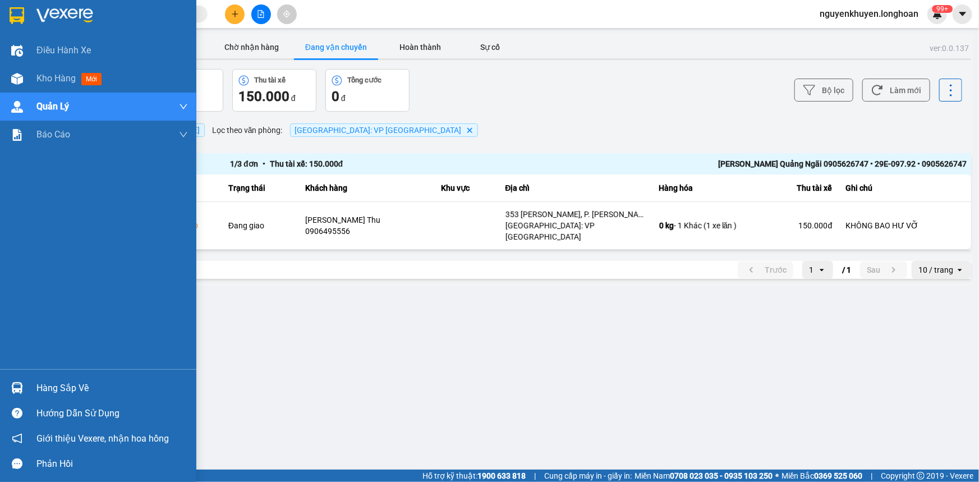
click at [70, 390] on div "Hàng sắp về" at bounding box center [111, 388] width 151 height 17
